Goal: Task Accomplishment & Management: Use online tool/utility

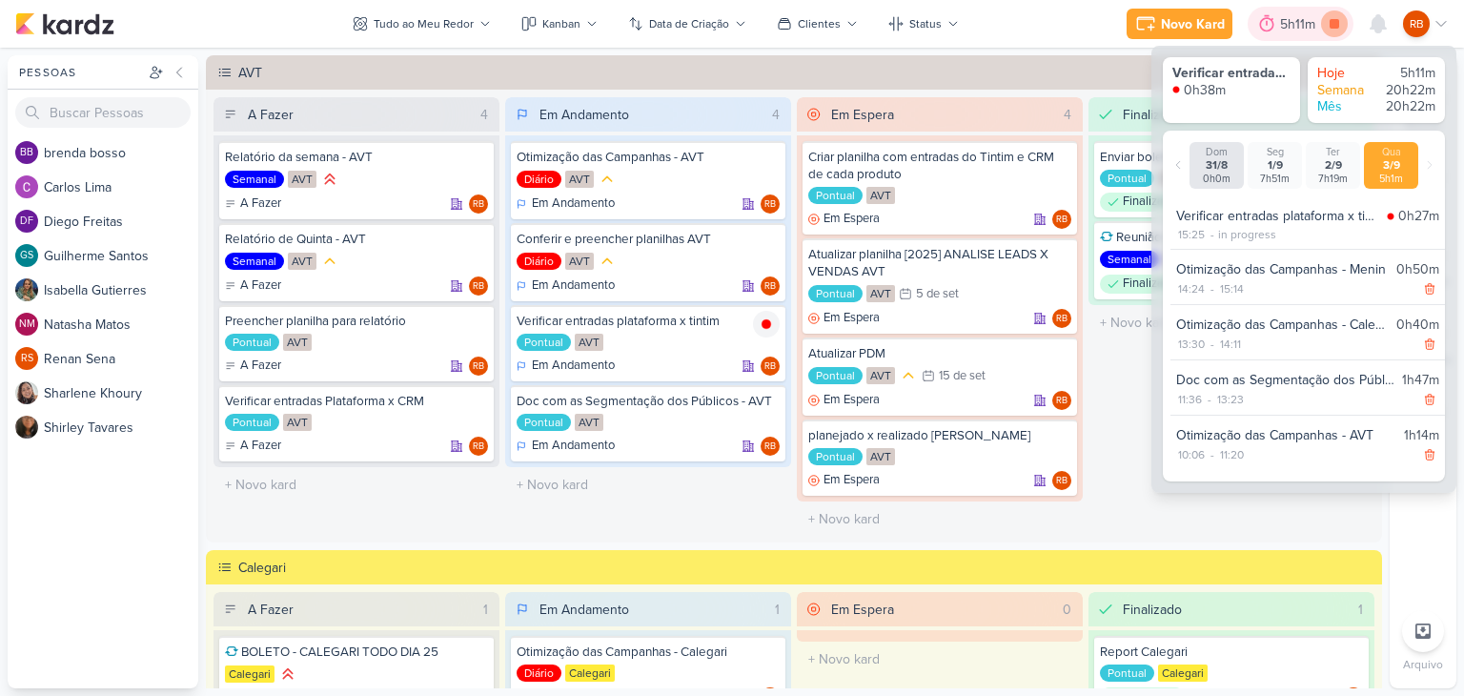
click at [1338, 18] on icon at bounding box center [1334, 23] width 27 height 27
click at [1318, 20] on div "5h11m" at bounding box center [1326, 24] width 41 height 20
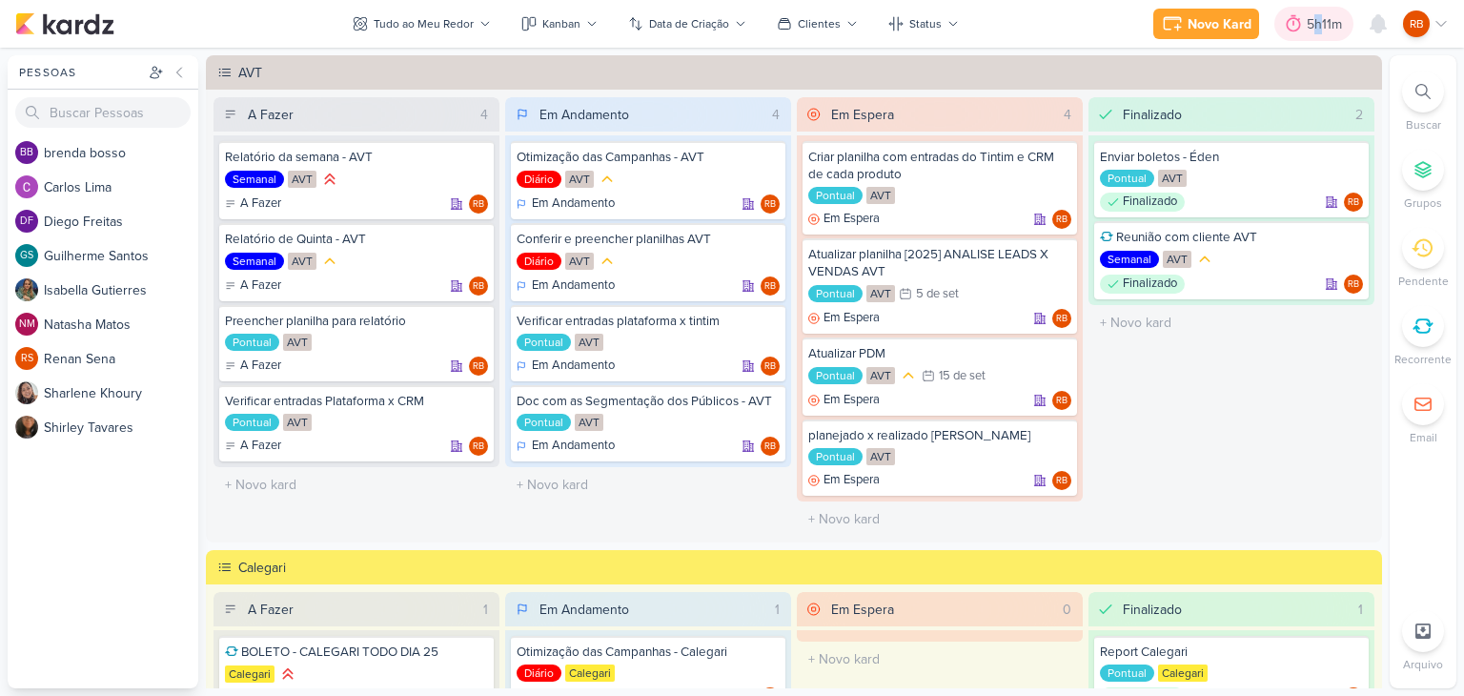
click at [1319, 20] on div "5h11m" at bounding box center [1326, 24] width 41 height 20
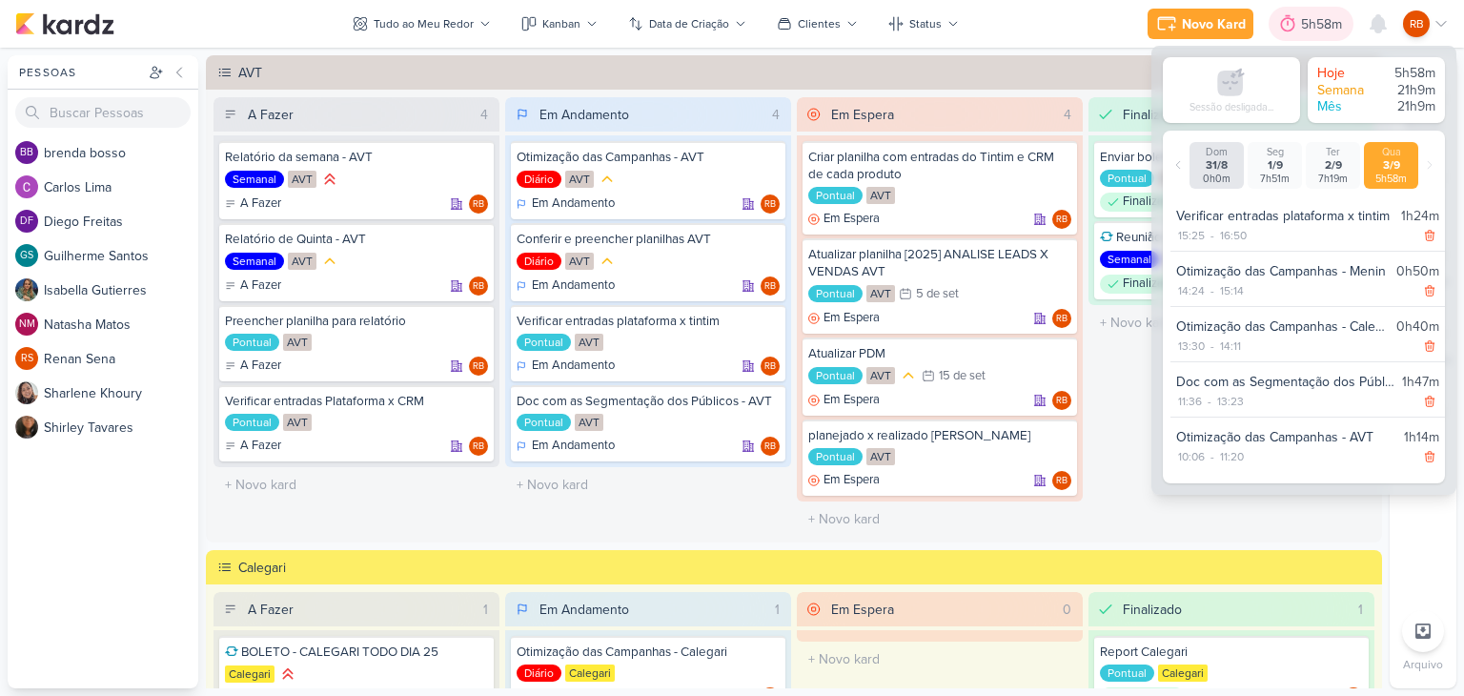
click at [1319, 20] on div "5h58m" at bounding box center [1324, 24] width 47 height 20
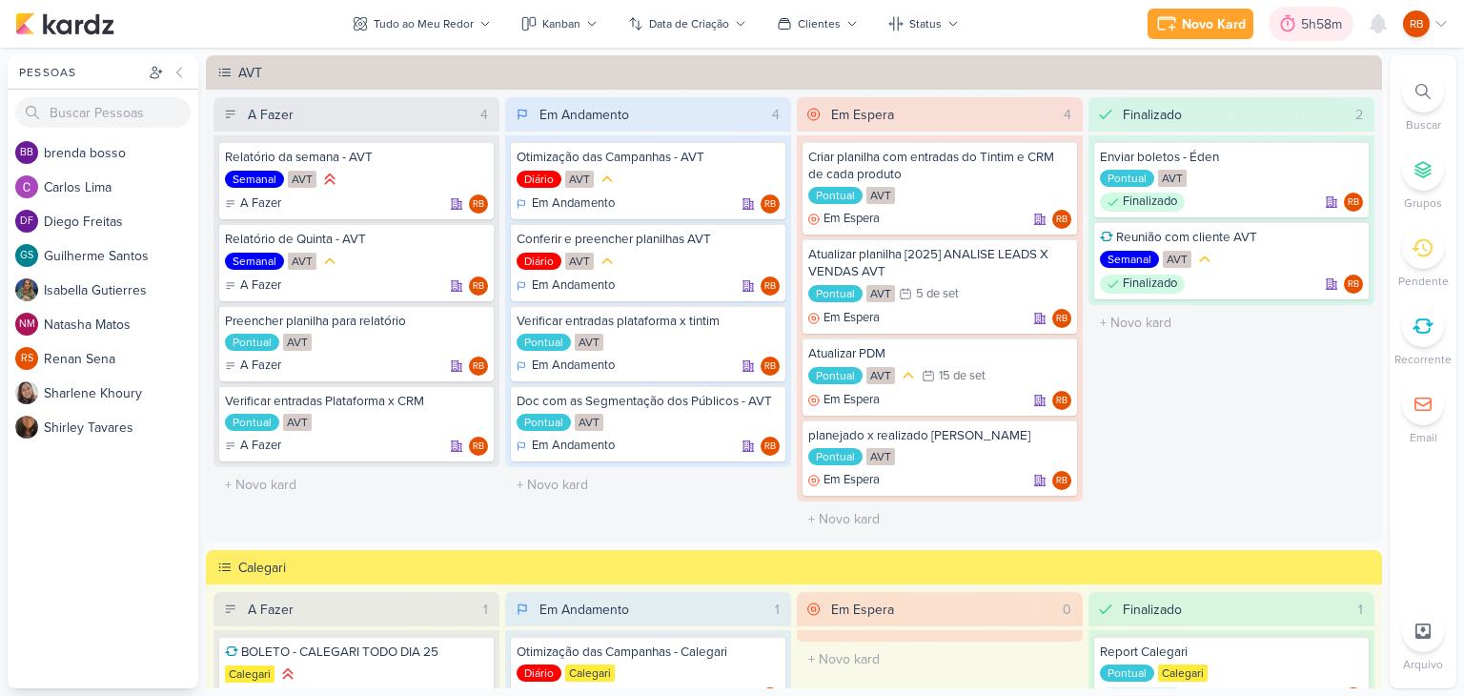
click at [1311, 18] on div "5h58m" at bounding box center [1324, 24] width 47 height 20
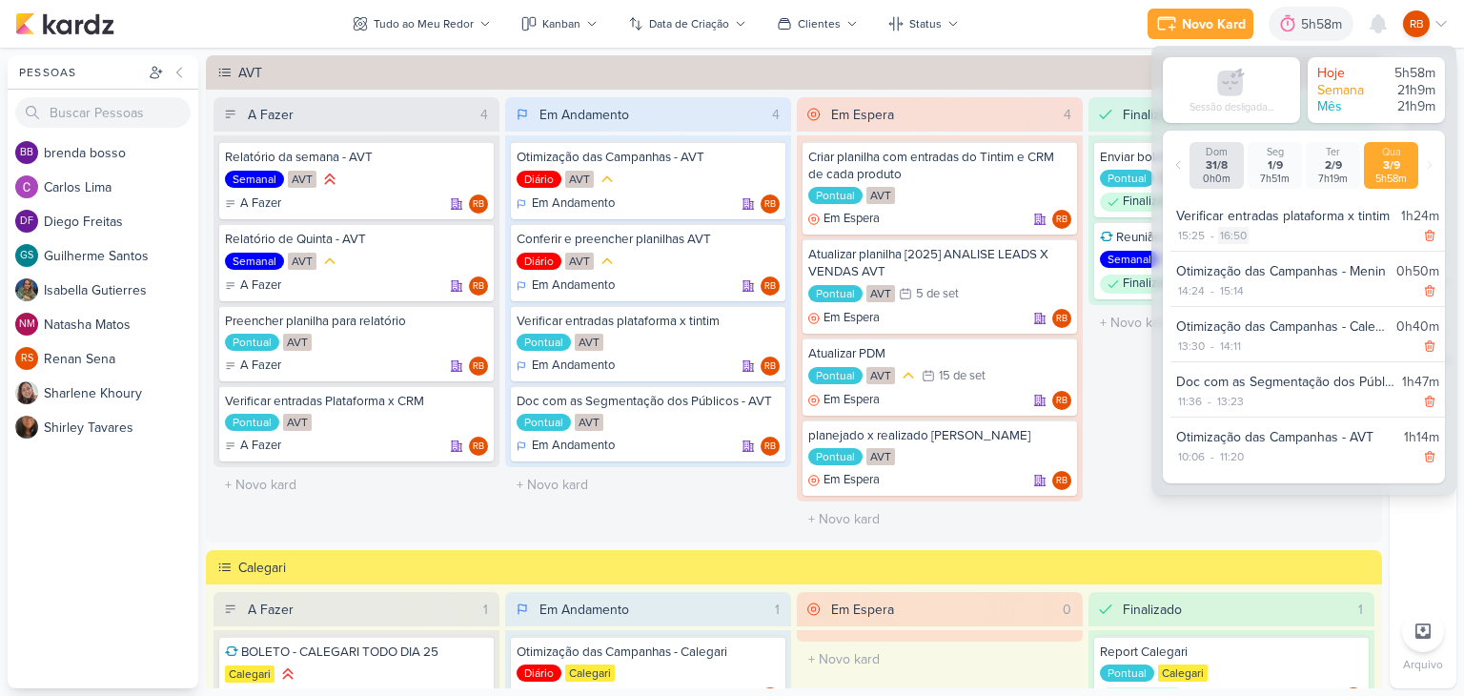
click at [1235, 230] on div "16:50" at bounding box center [1233, 235] width 30 height 17
select select "16"
click at [1260, 262] on select "00 01 02 03 04 05 06 07 08 09 10 11 12 13 14 15 16 17 18 19 20 21 22 23 24 25 2…" at bounding box center [1265, 260] width 27 height 23
select select "38"
click at [1252, 249] on select "00 01 02 03 04 05 06 07 08 09 10 11 12 13 14 15 16 17 18 19 20 21 22 23 24 25 2…" at bounding box center [1265, 260] width 27 height 23
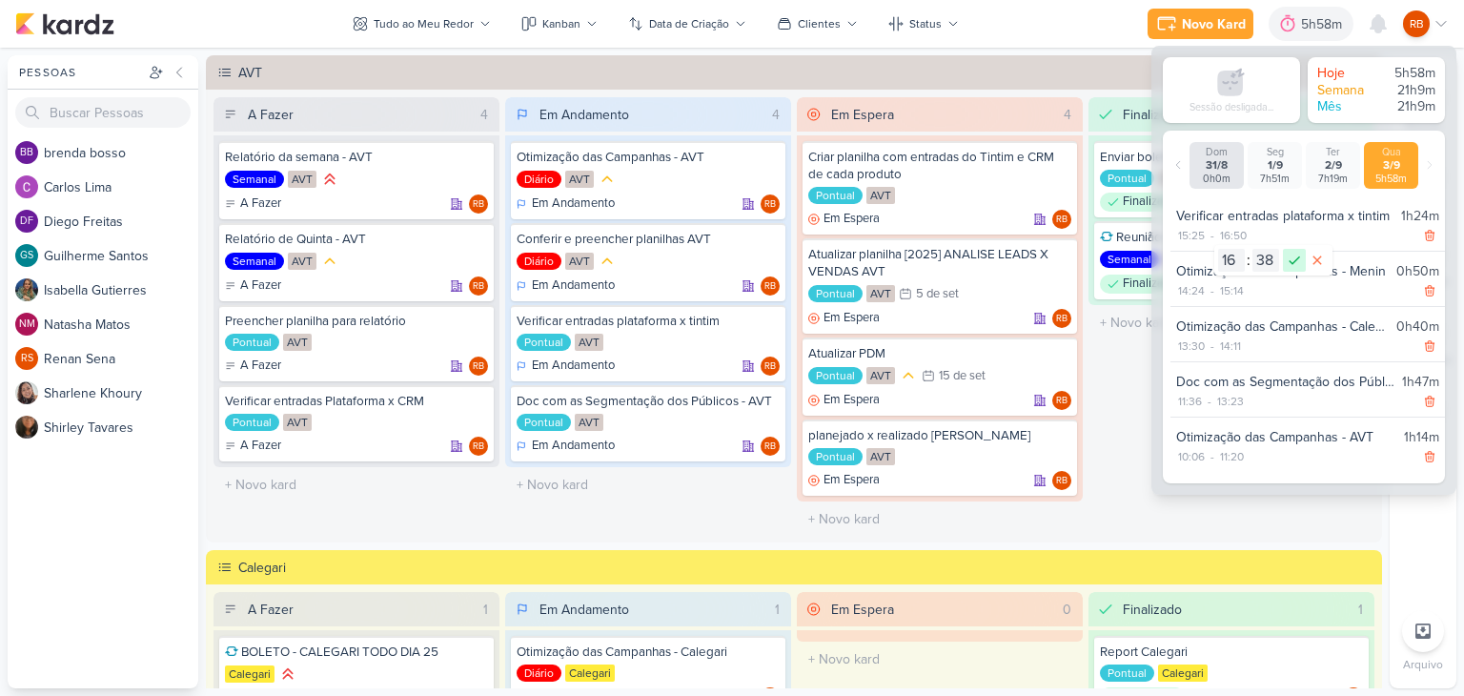
click at [1296, 260] on icon at bounding box center [1294, 260] width 23 height 23
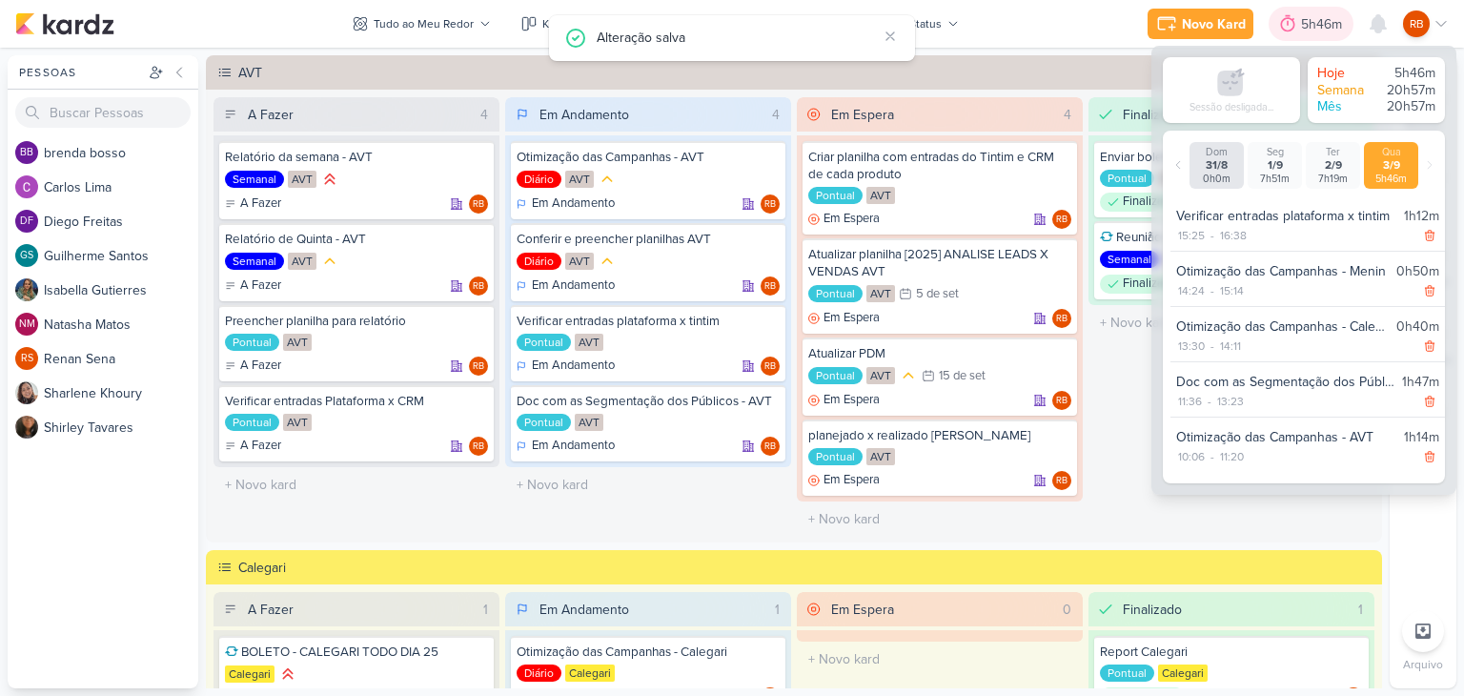
click at [1306, 25] on div "5h46m" at bounding box center [1324, 24] width 47 height 20
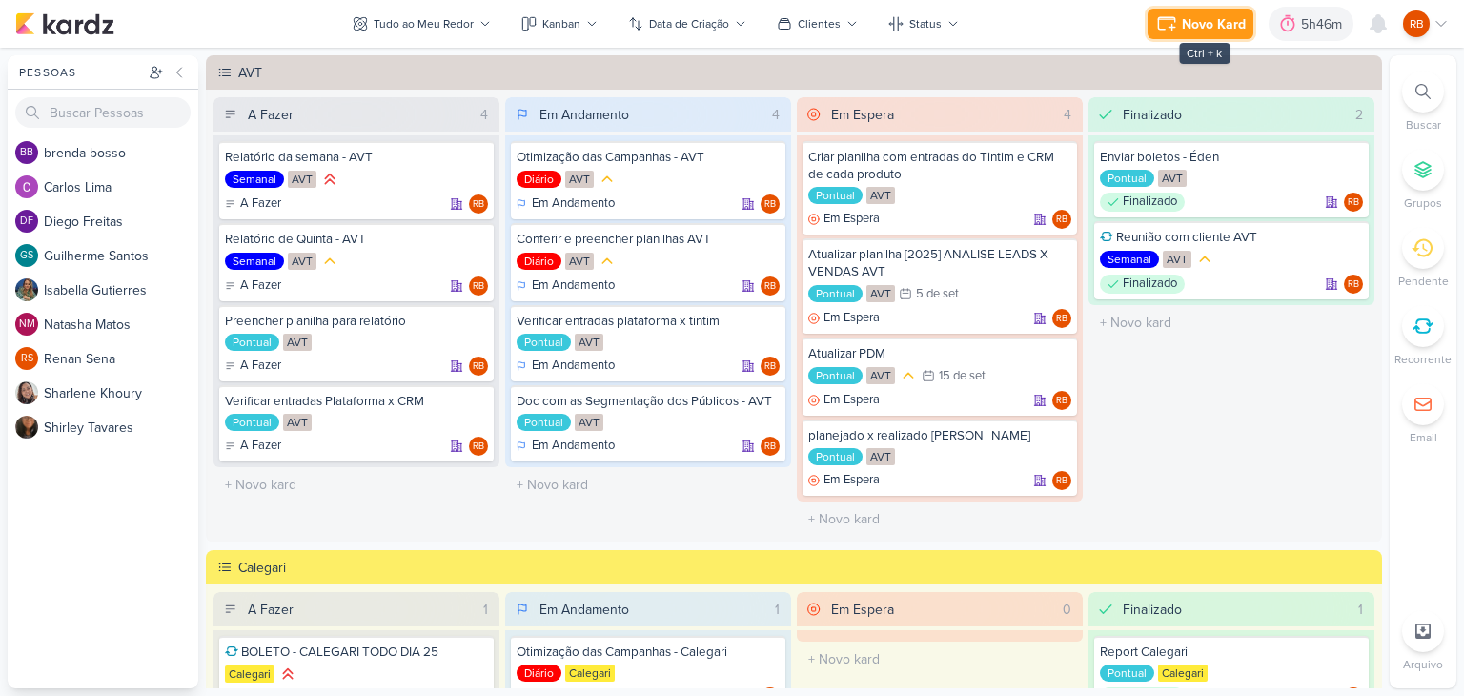
click at [1189, 14] on div "Novo Kard" at bounding box center [1214, 24] width 64 height 20
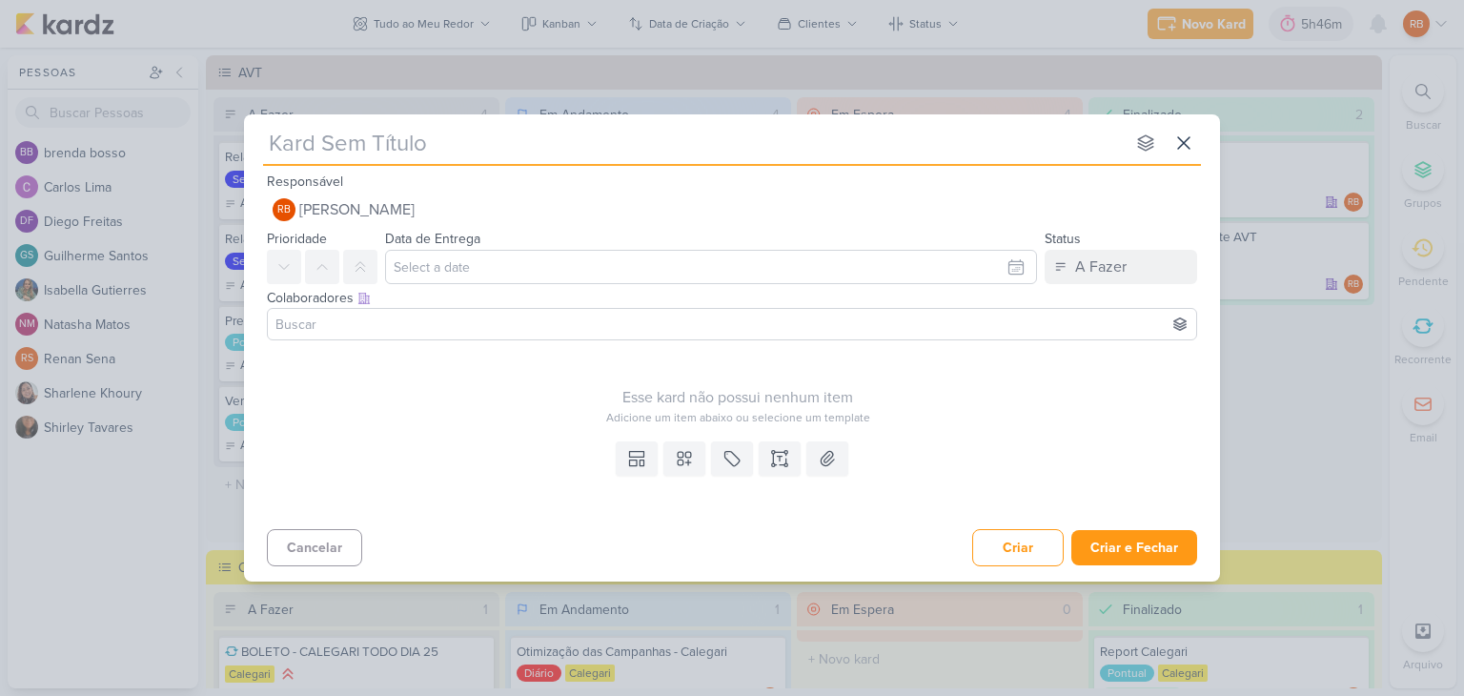
type input "c"
type input "C"
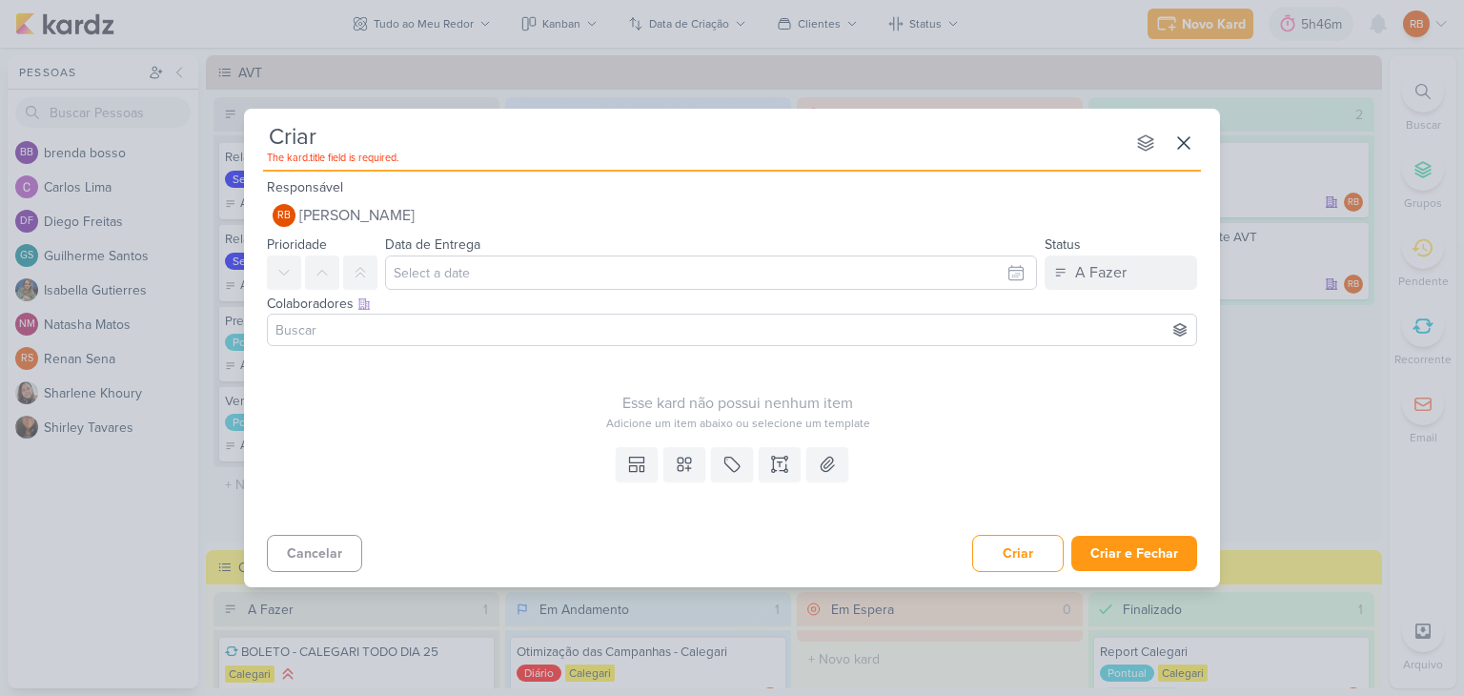
type input "Criar"
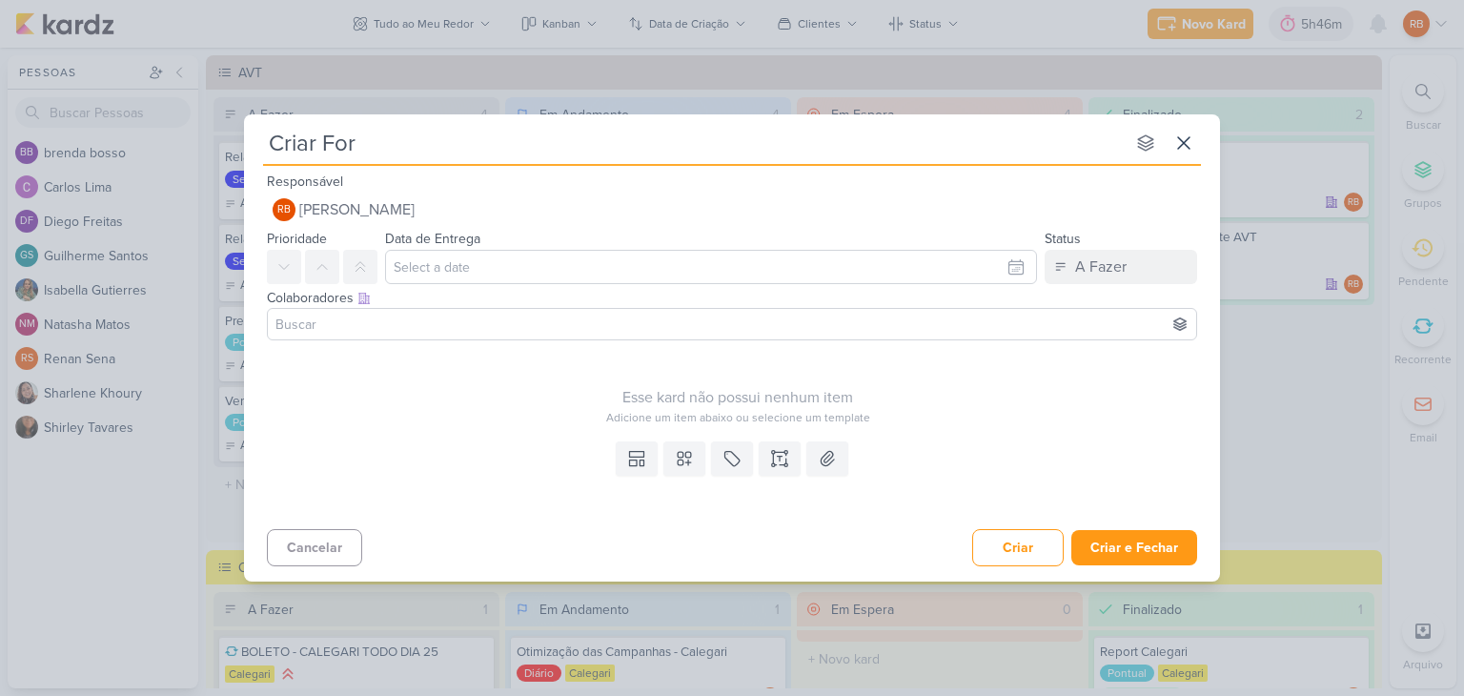
type input "Criar Form"
type input "Criar Forms"
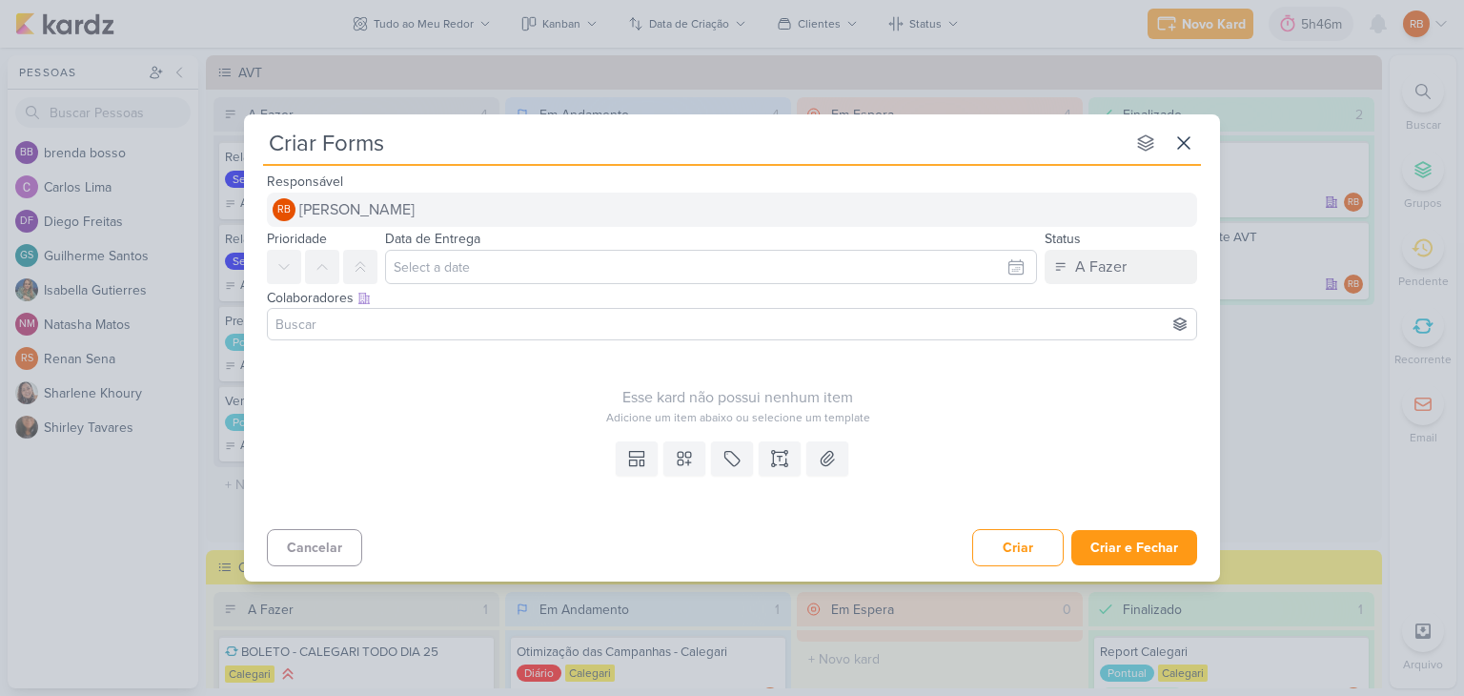
paste input "condicional: você tem interesse em falar com um de nossos corretores"
type input "Criar Forms condicional: você tem interesse em falar com um de nossos corretores"
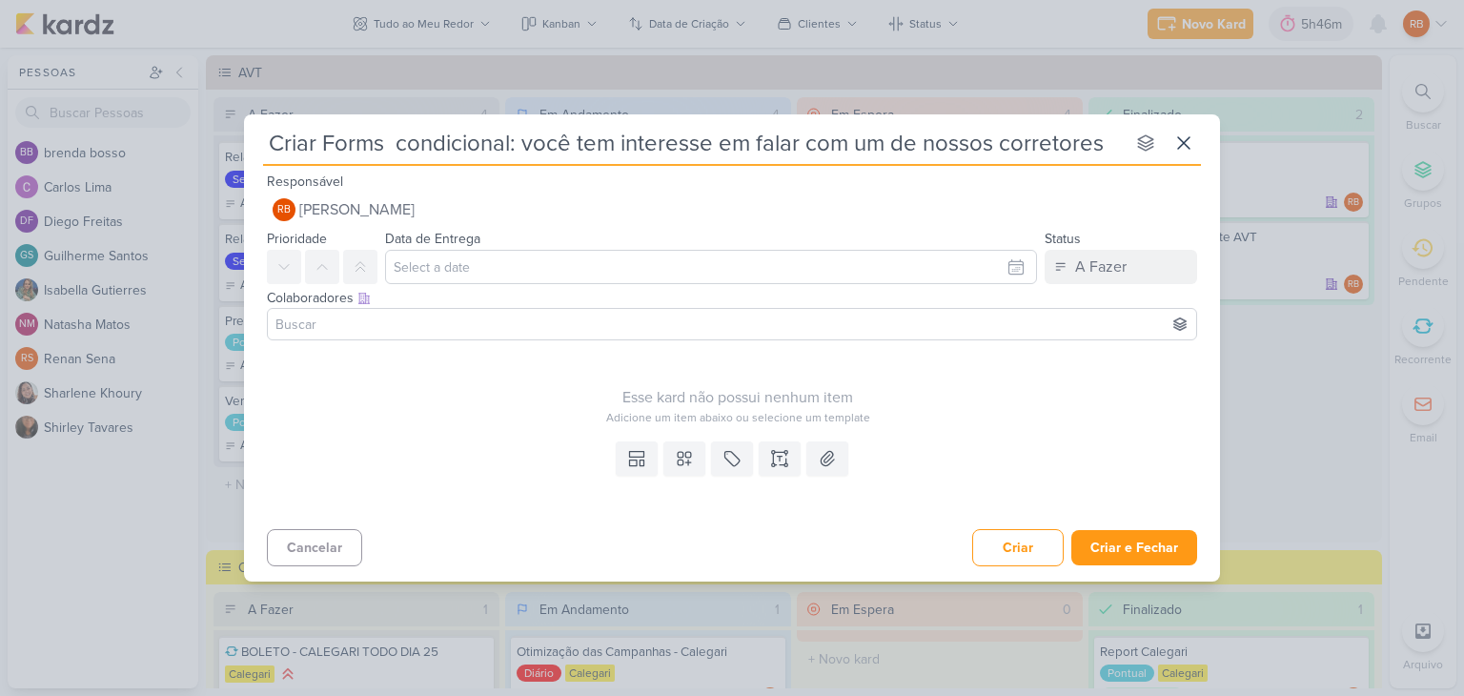
click at [398, 137] on input "Criar Forms condicional: você tem interesse em falar com um de nossos corretores" at bounding box center [693, 143] width 861 height 34
type input "Criar Forms condicional: você tem interesse em falar com um de nossos corretores"
click at [736, 462] on icon at bounding box center [731, 458] width 19 height 19
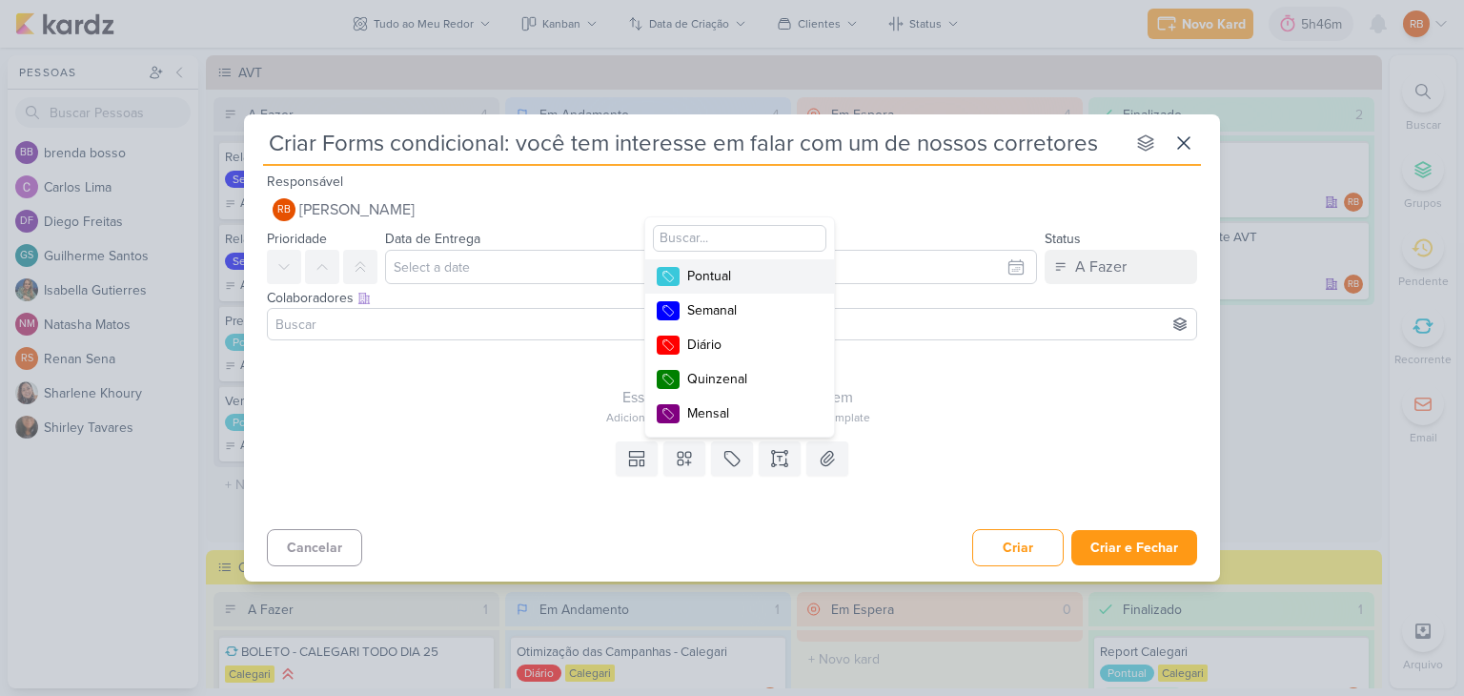
click at [742, 273] on div "Pontual" at bounding box center [749, 276] width 124 height 20
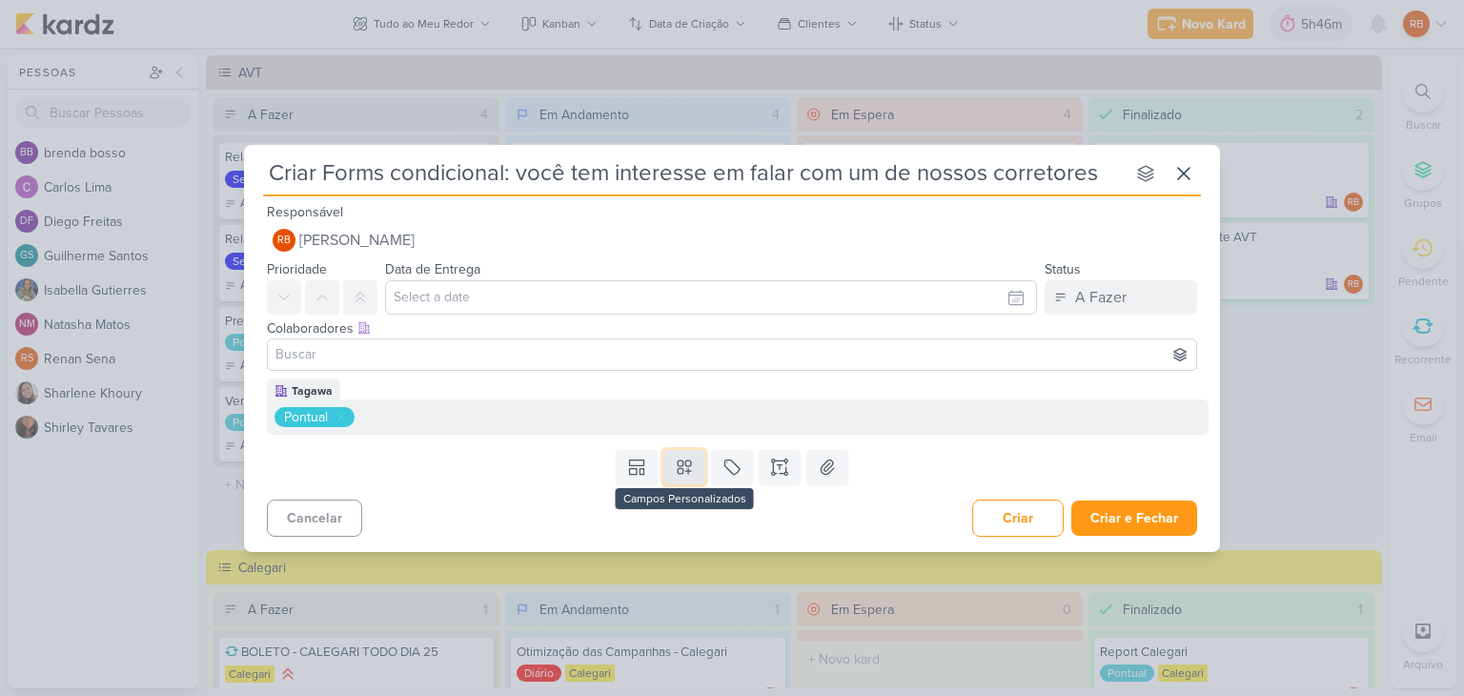
click at [685, 461] on icon at bounding box center [684, 466] width 13 height 13
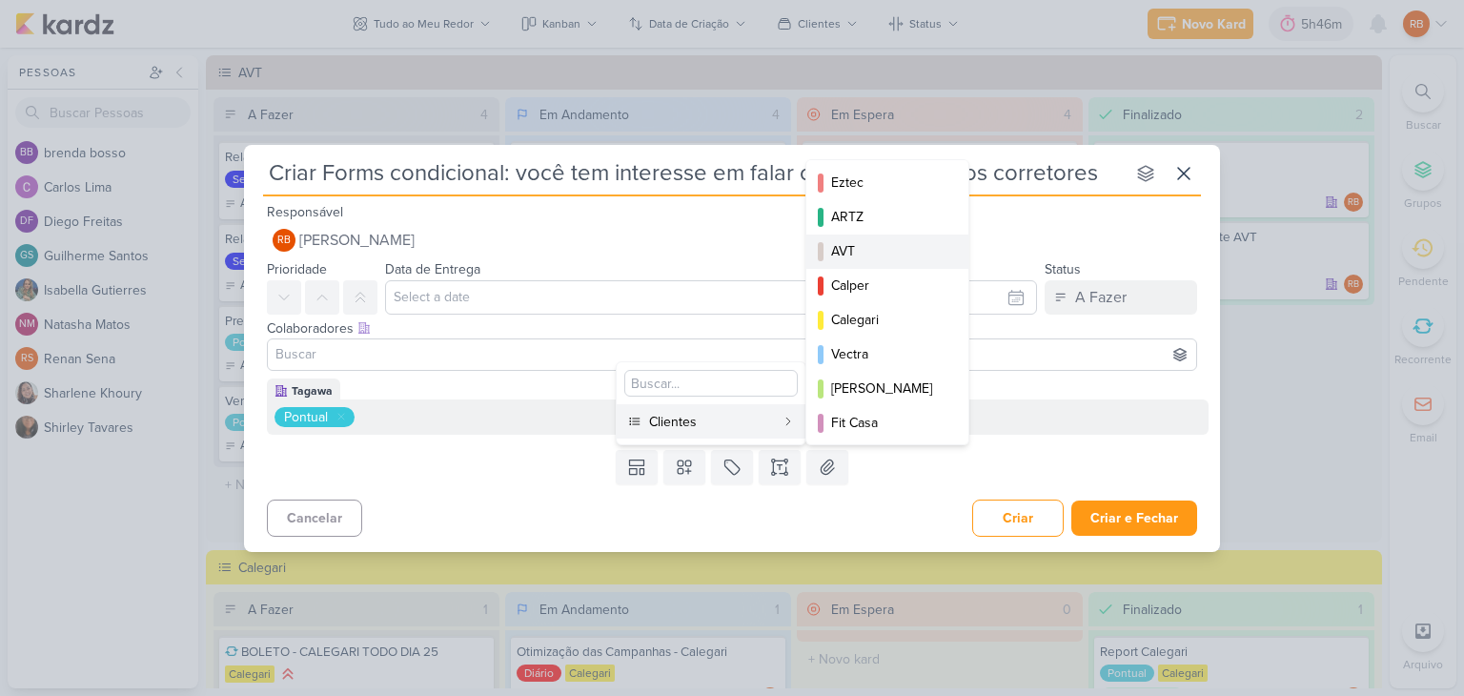
click at [868, 248] on div "AVT" at bounding box center [888, 251] width 114 height 20
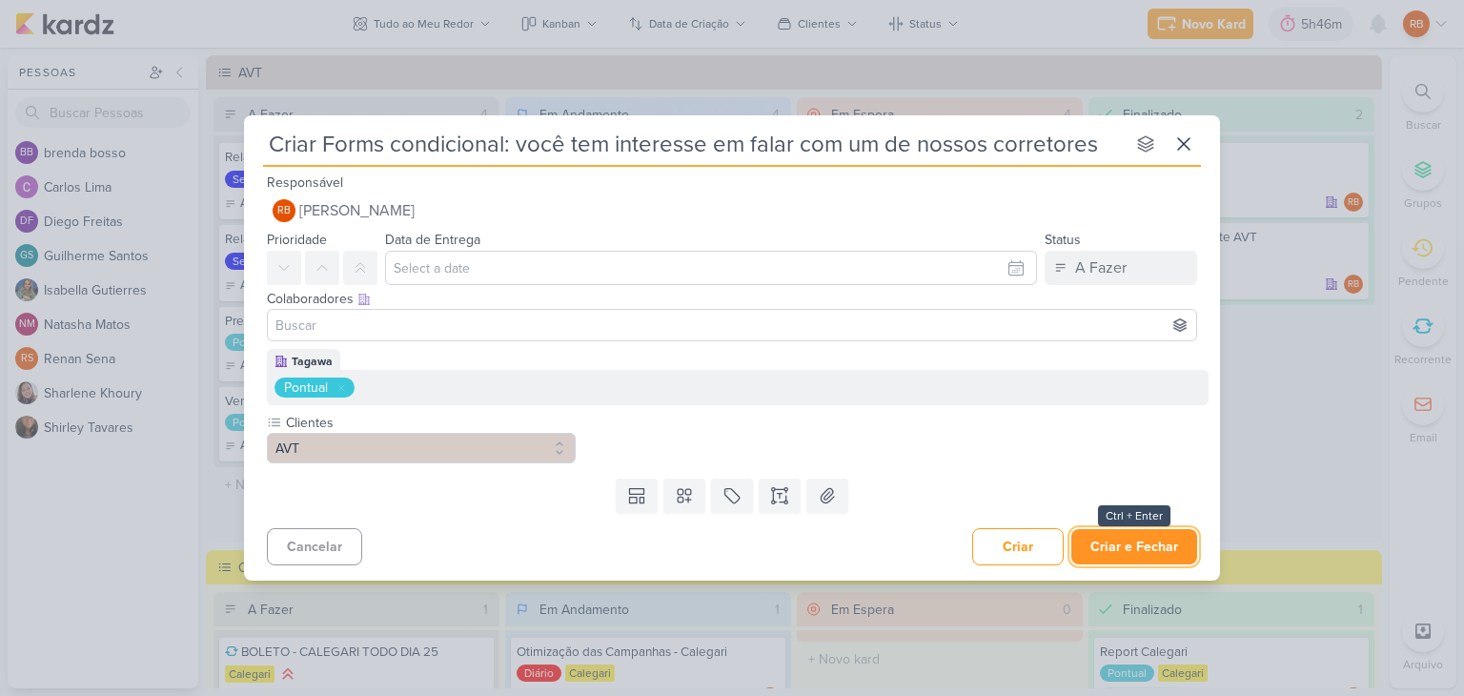
click at [1141, 546] on button "Criar e Fechar" at bounding box center [1134, 546] width 126 height 35
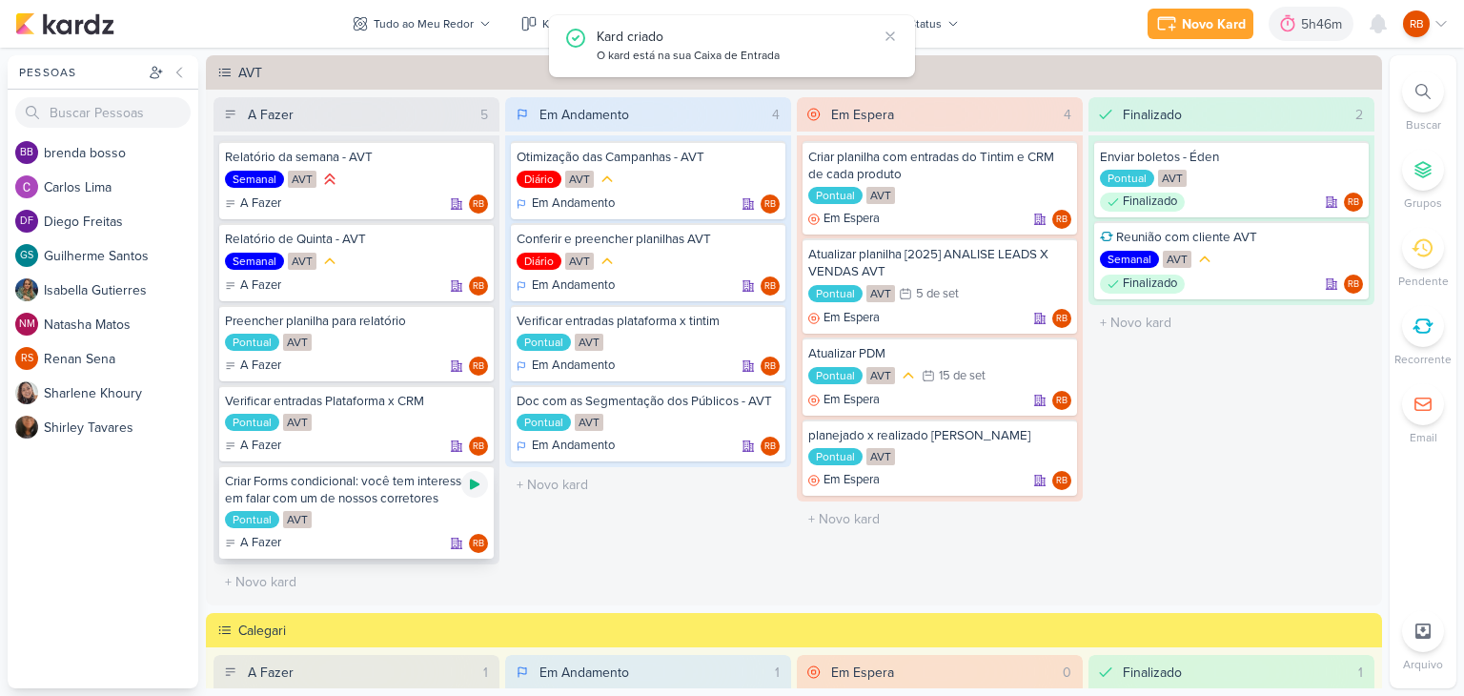
click at [473, 486] on icon at bounding box center [474, 483] width 15 height 15
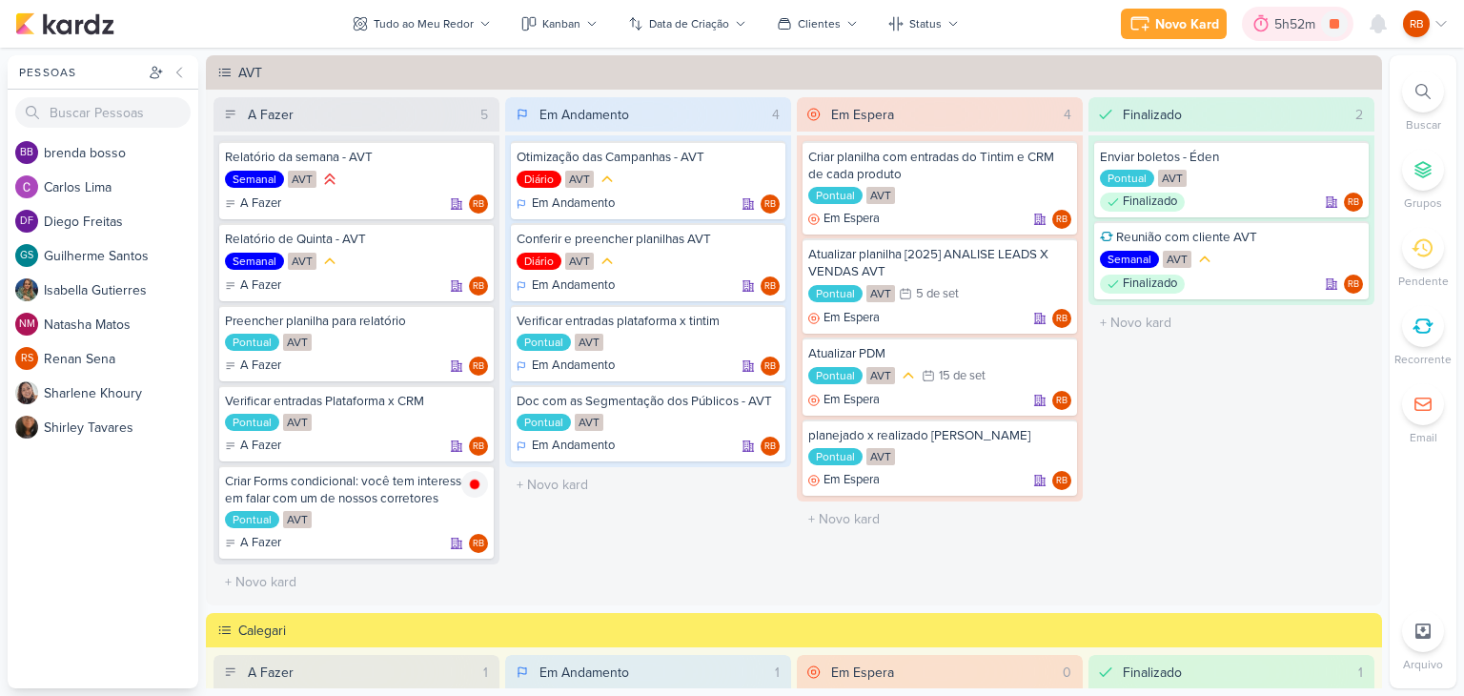
click at [1275, 27] on div "5h52m" at bounding box center [1297, 24] width 47 height 20
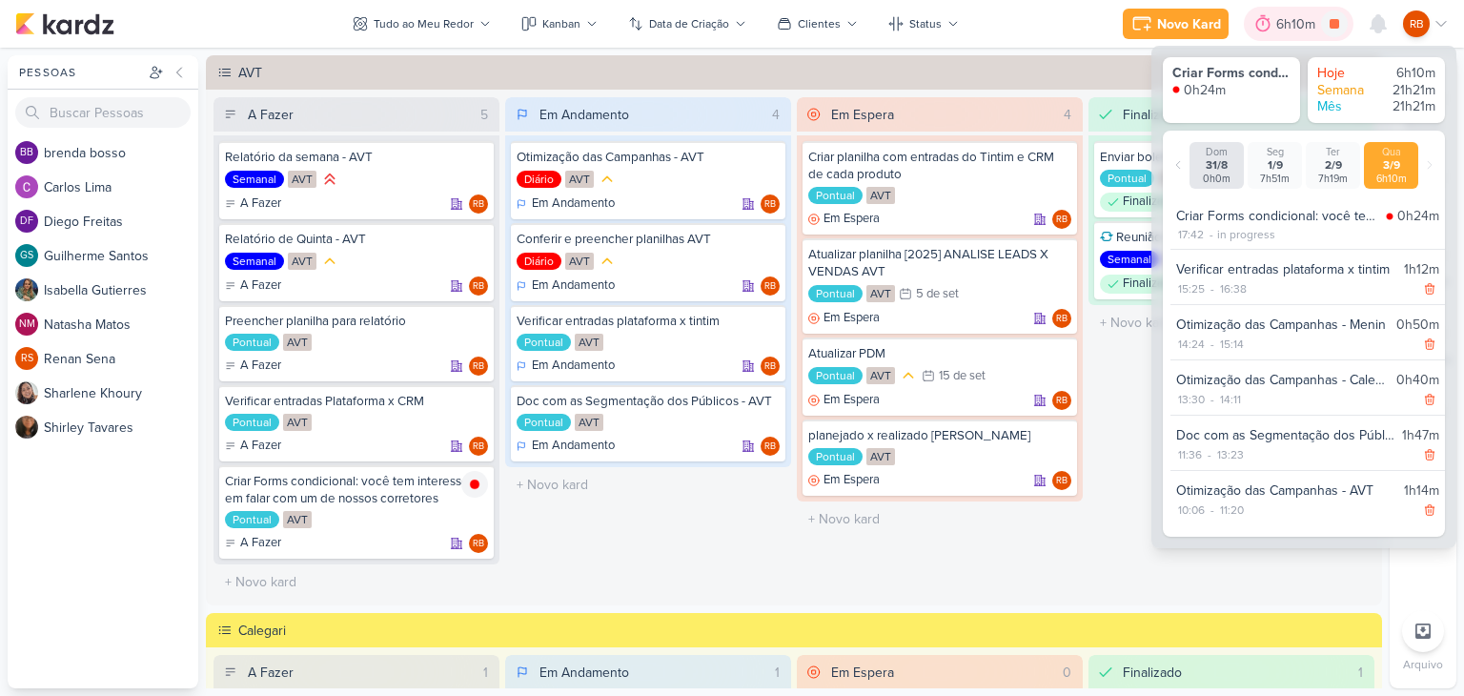
click at [1275, 27] on div at bounding box center [1262, 24] width 27 height 30
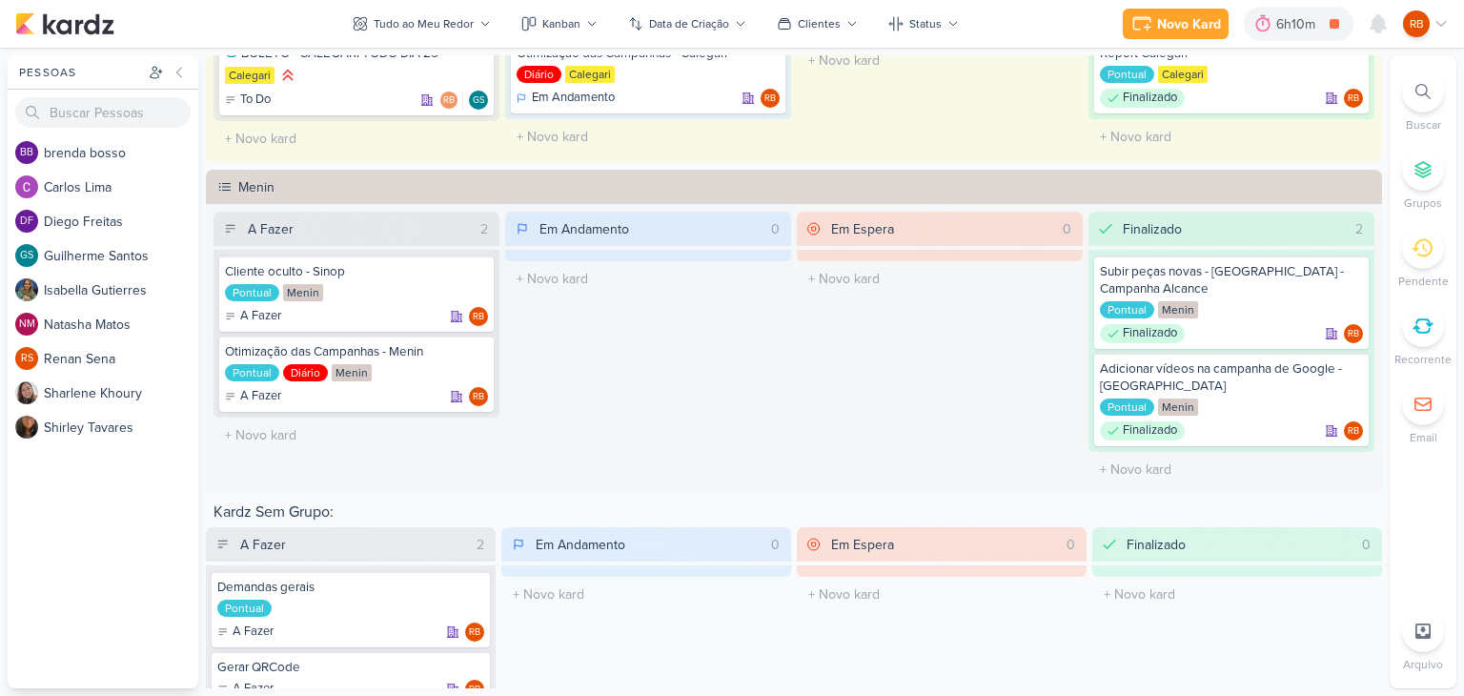
scroll to position [715, 0]
